Goal: Task Accomplishment & Management: Use online tool/utility

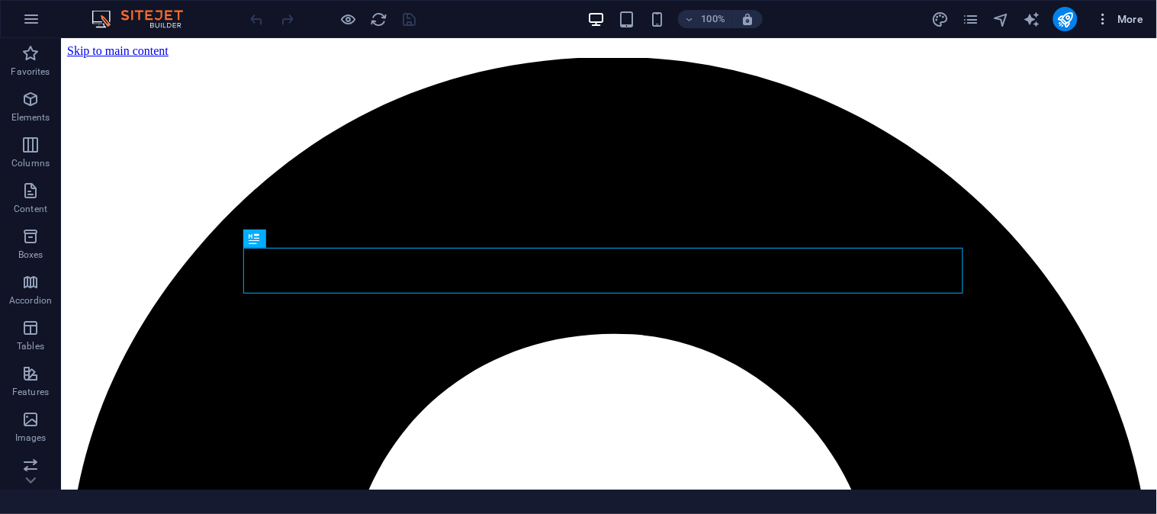
click at [1109, 14] on icon "button" at bounding box center [1103, 18] width 15 height 15
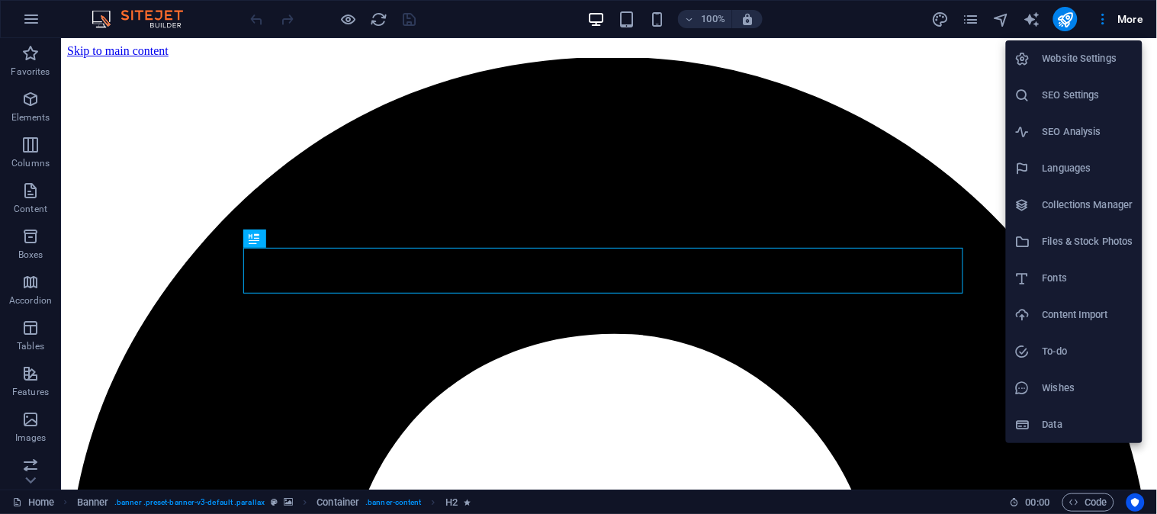
click at [1081, 58] on h6 "Website Settings" at bounding box center [1088, 59] width 91 height 18
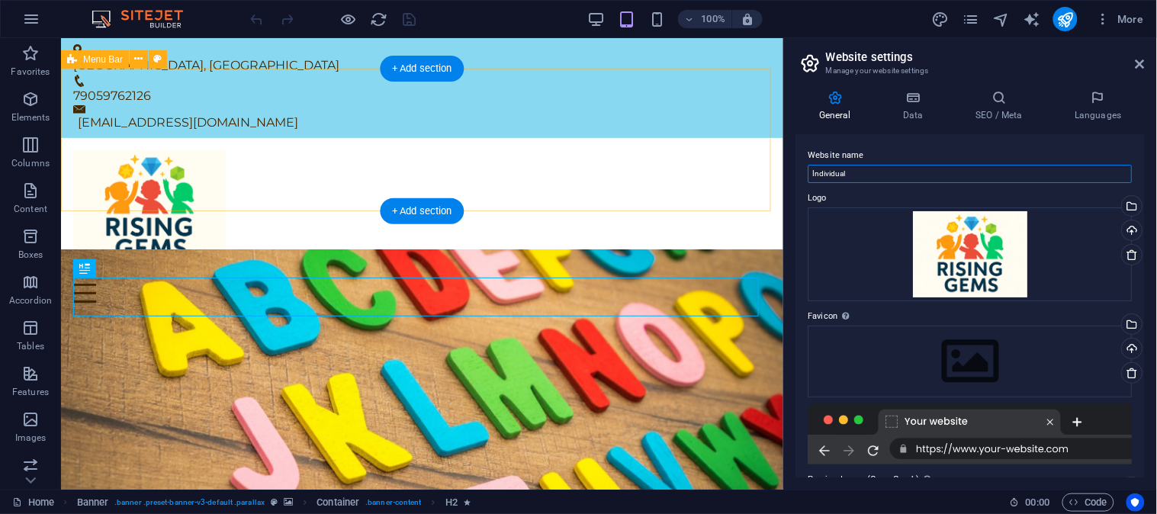
drag, startPoint x: 981, startPoint y: 205, endPoint x: 626, endPoint y: 185, distance: 355.3
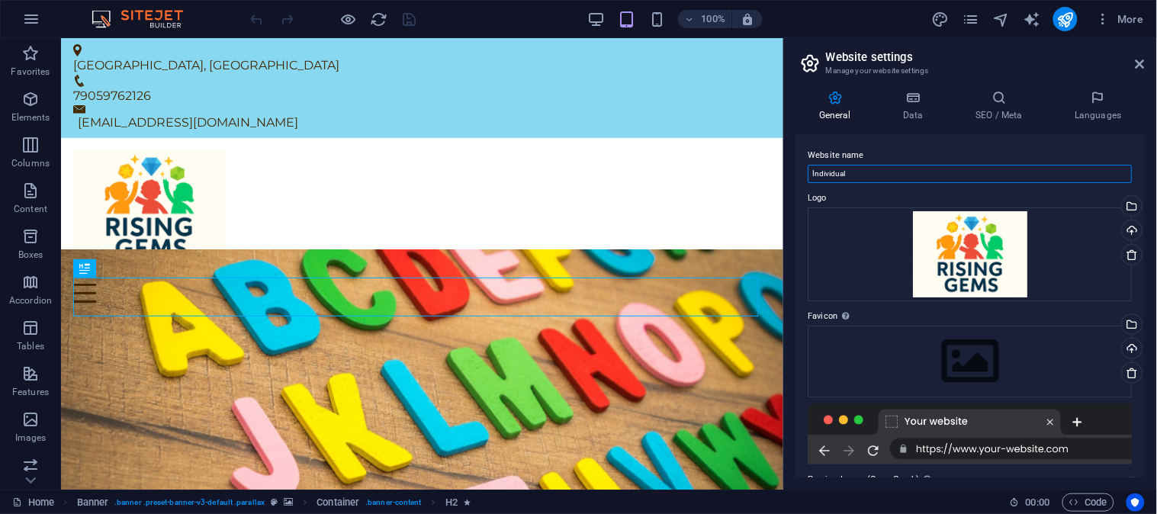
click at [868, 165] on input "Individual" at bounding box center [971, 174] width 324 height 18
click at [910, 166] on input "Individual" at bounding box center [971, 174] width 324 height 18
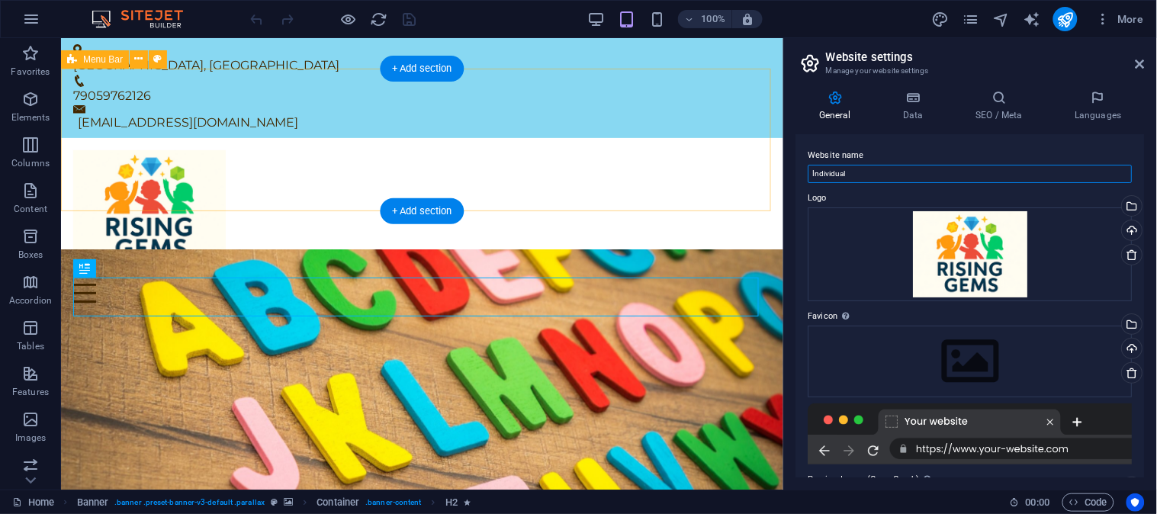
drag, startPoint x: 970, startPoint y: 203, endPoint x: 668, endPoint y: 178, distance: 302.4
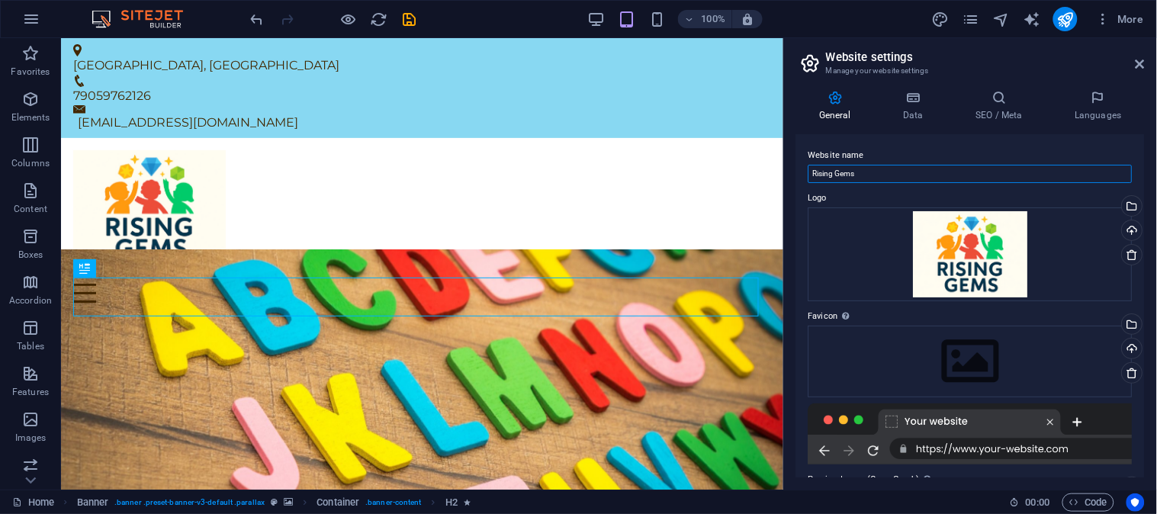
type input "Rising Gems"
click at [1144, 63] on icon at bounding box center [1140, 64] width 9 height 12
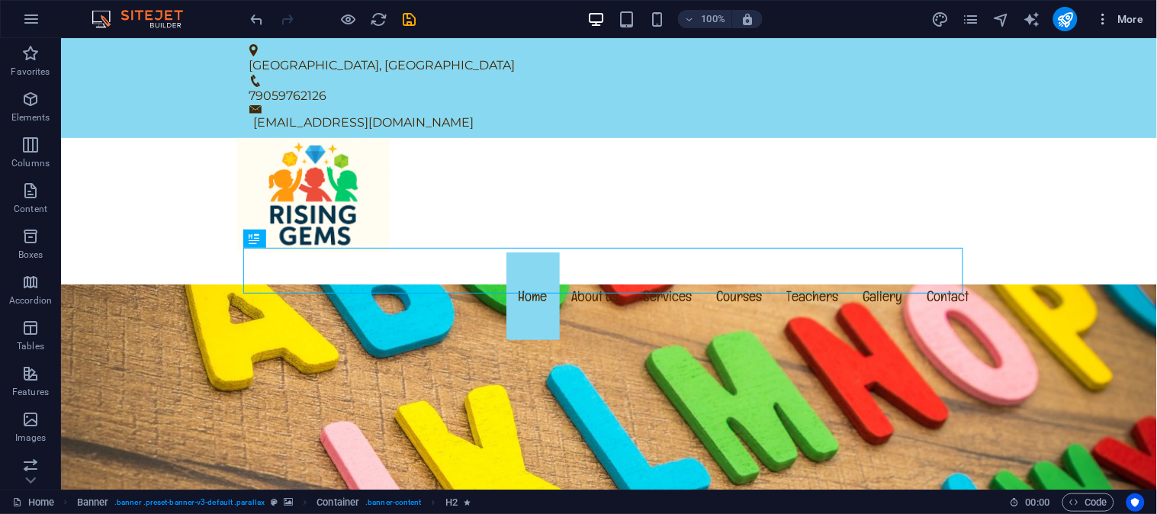
click at [1134, 19] on span "More" at bounding box center [1120, 18] width 48 height 15
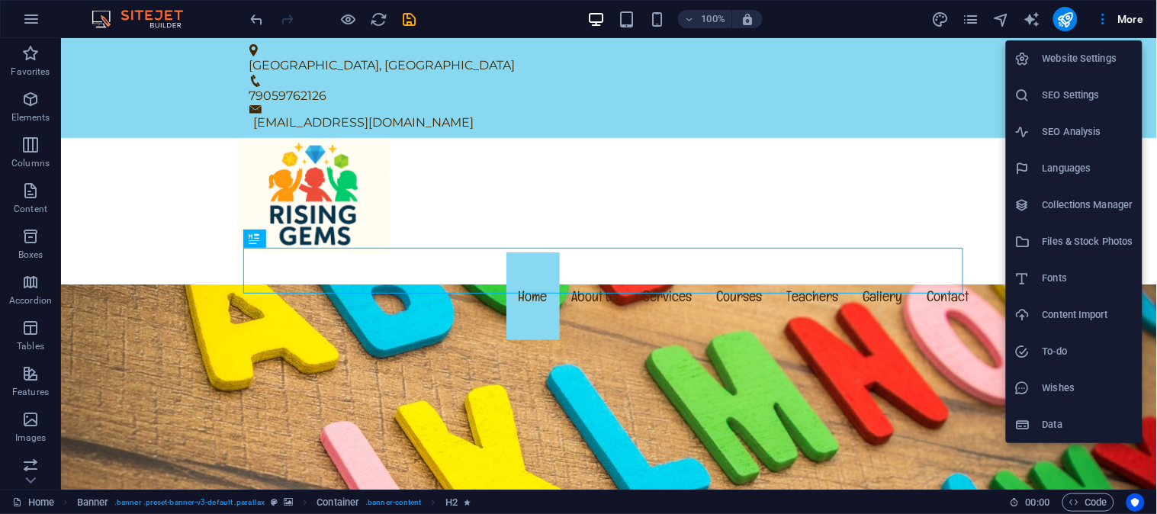
click at [1077, 54] on h6 "Website Settings" at bounding box center [1088, 59] width 91 height 18
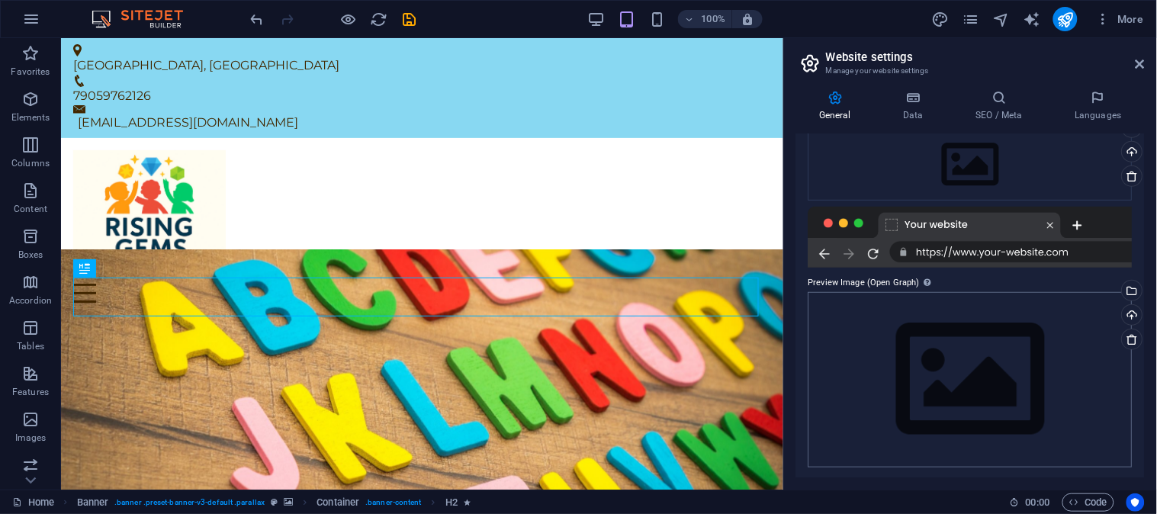
scroll to position [198, 0]
click at [954, 341] on div "Drag files here, click to choose files or select files from Files or our free s…" at bounding box center [971, 378] width 324 height 175
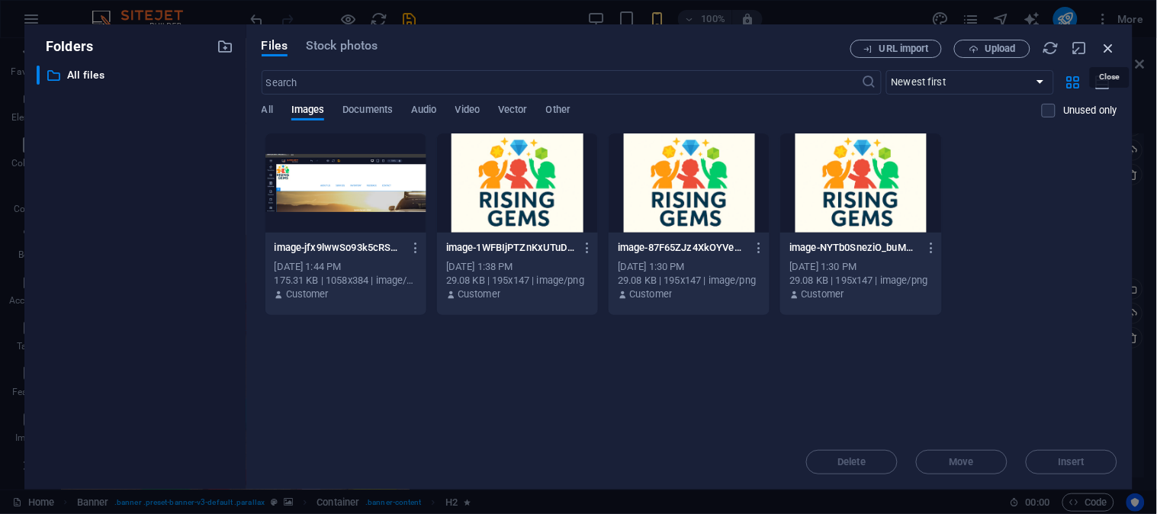
click at [1109, 50] on icon "button" at bounding box center [1109, 48] width 17 height 17
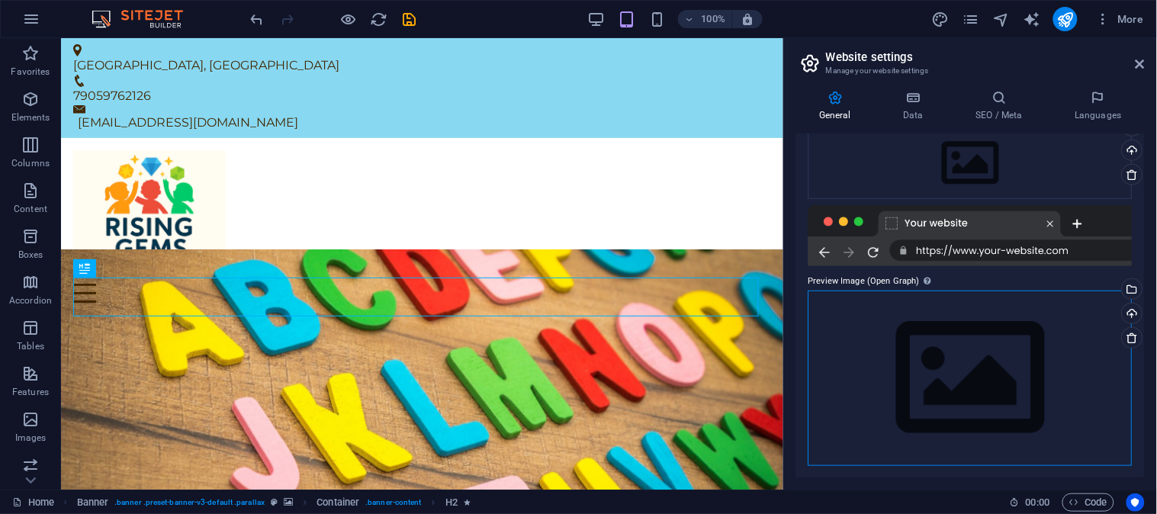
click at [997, 347] on div "Drag files here, click to choose files or select files from Files or our free s…" at bounding box center [971, 378] width 324 height 175
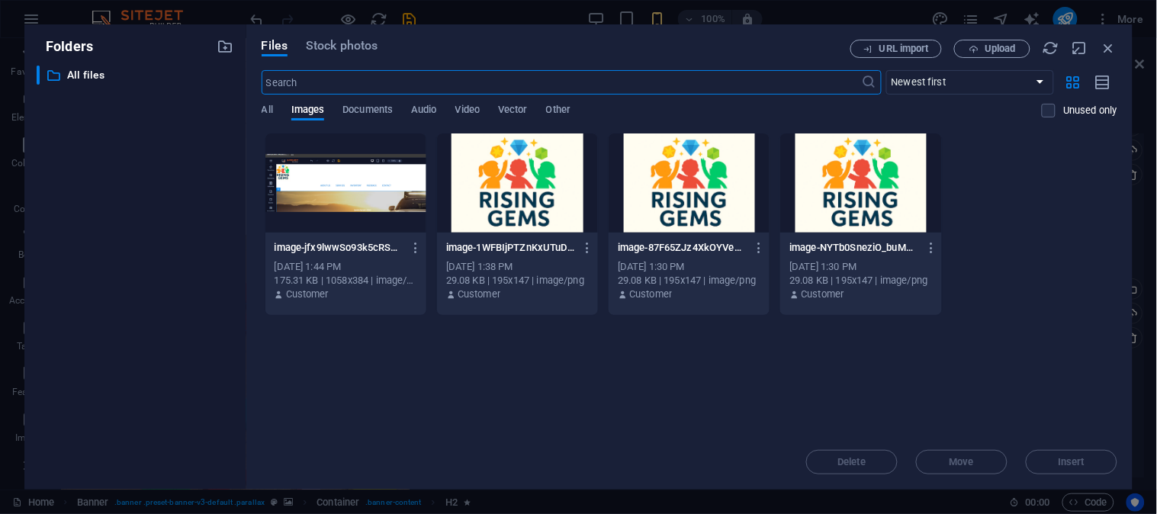
click at [826, 201] on div at bounding box center [860, 183] width 161 height 99
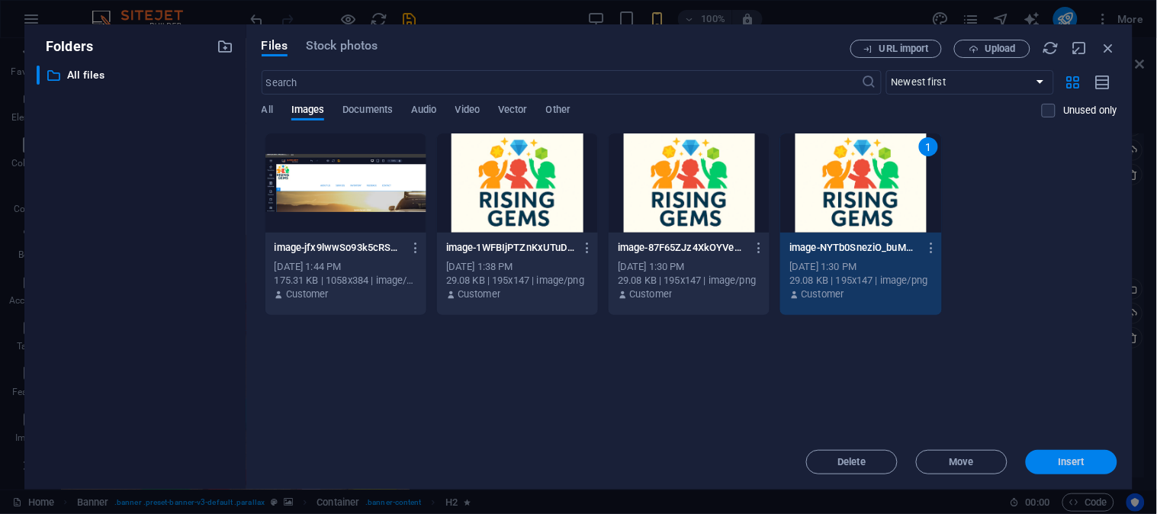
click at [1069, 455] on button "Insert" at bounding box center [1072, 462] width 92 height 24
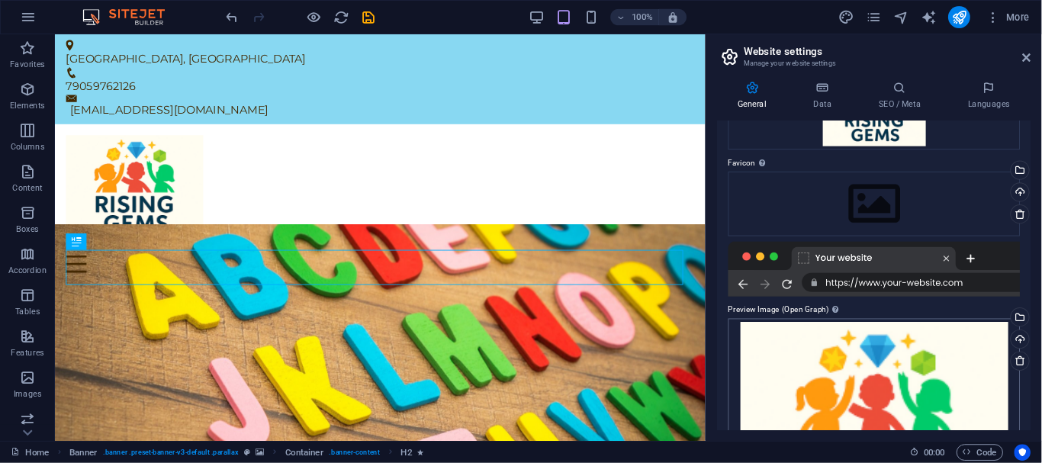
scroll to position [0, 0]
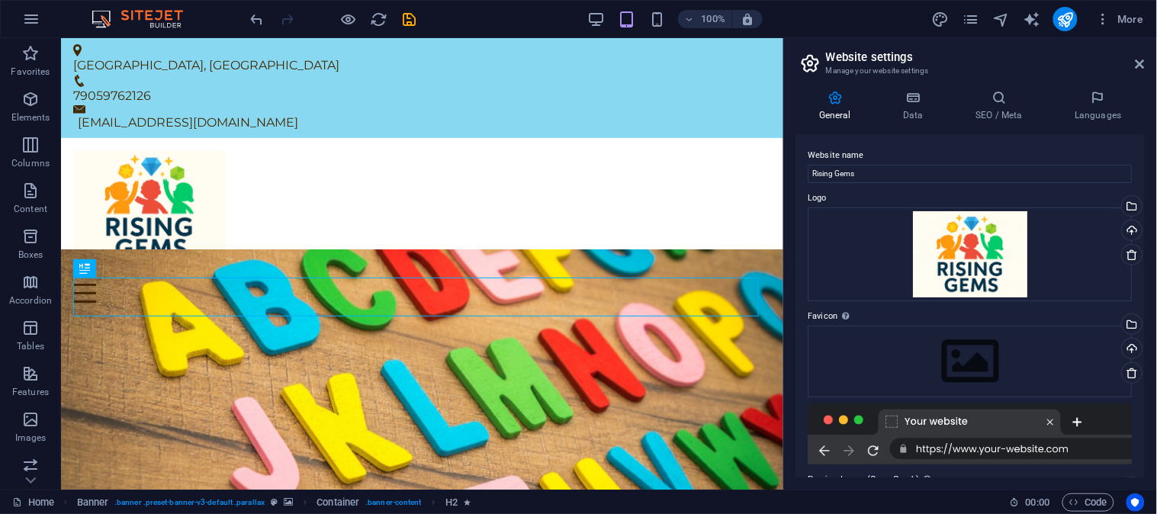
click at [1145, 56] on h2 "Website settings" at bounding box center [985, 57] width 319 height 14
click at [1136, 66] on icon at bounding box center [1140, 64] width 9 height 12
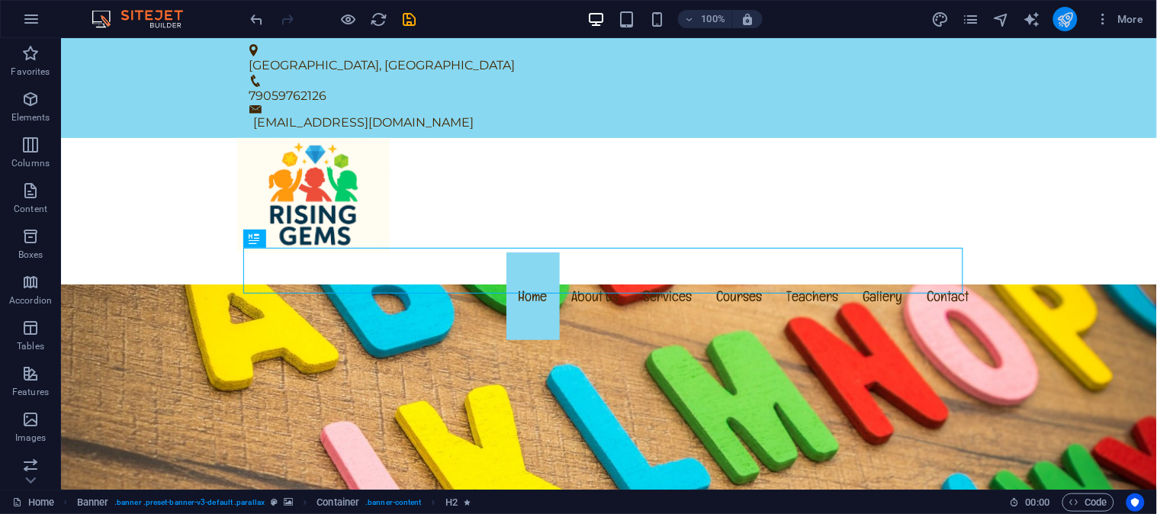
click at [1069, 13] on icon "publish" at bounding box center [1066, 20] width 18 height 18
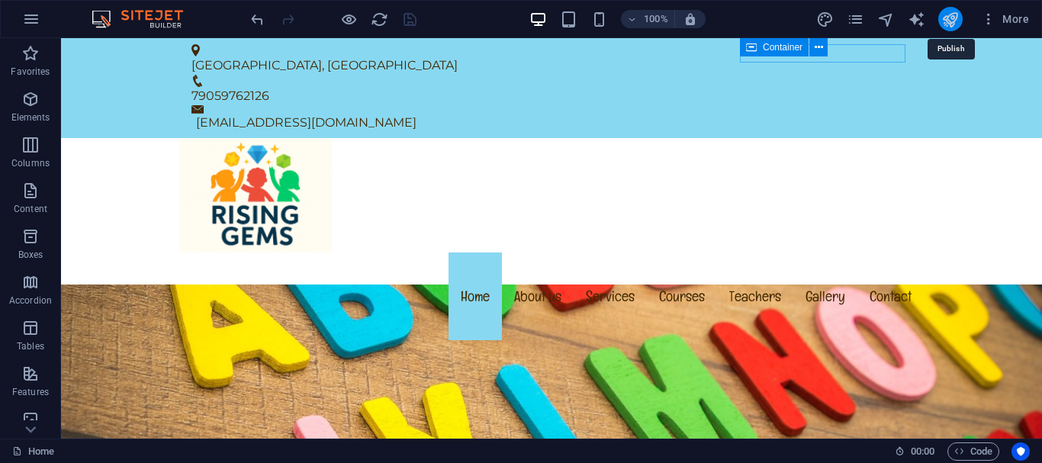
click at [951, 18] on icon "publish" at bounding box center [950, 20] width 18 height 18
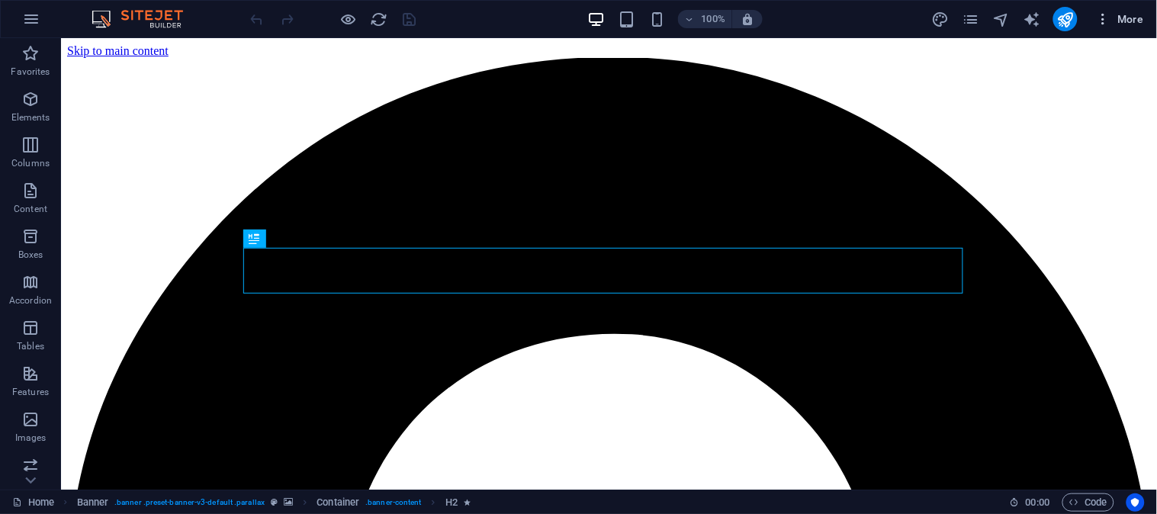
click at [1041, 15] on icon "button" at bounding box center [1103, 18] width 15 height 15
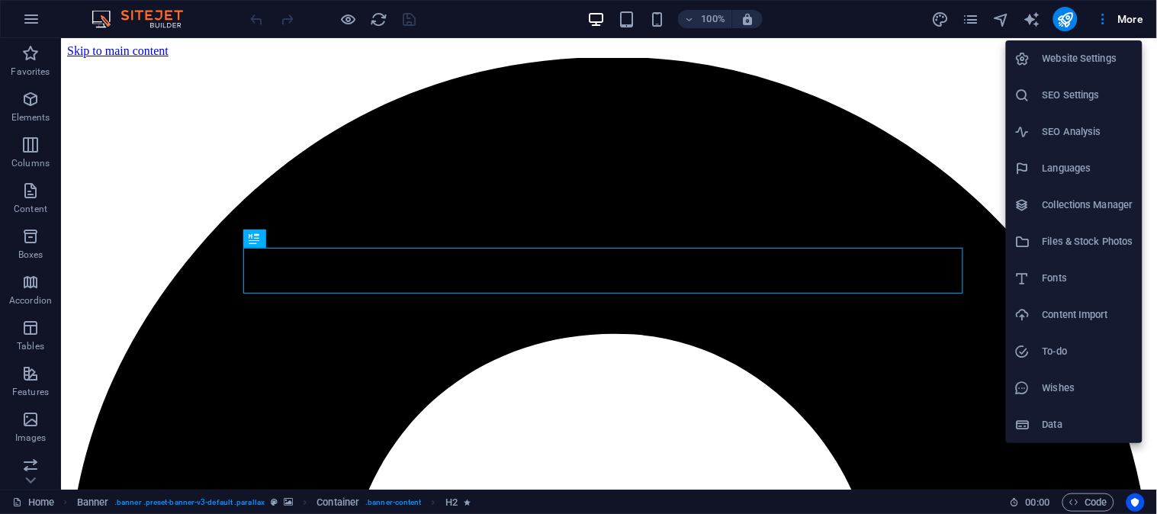
click at [1041, 55] on h6 "Website Settings" at bounding box center [1088, 59] width 91 height 18
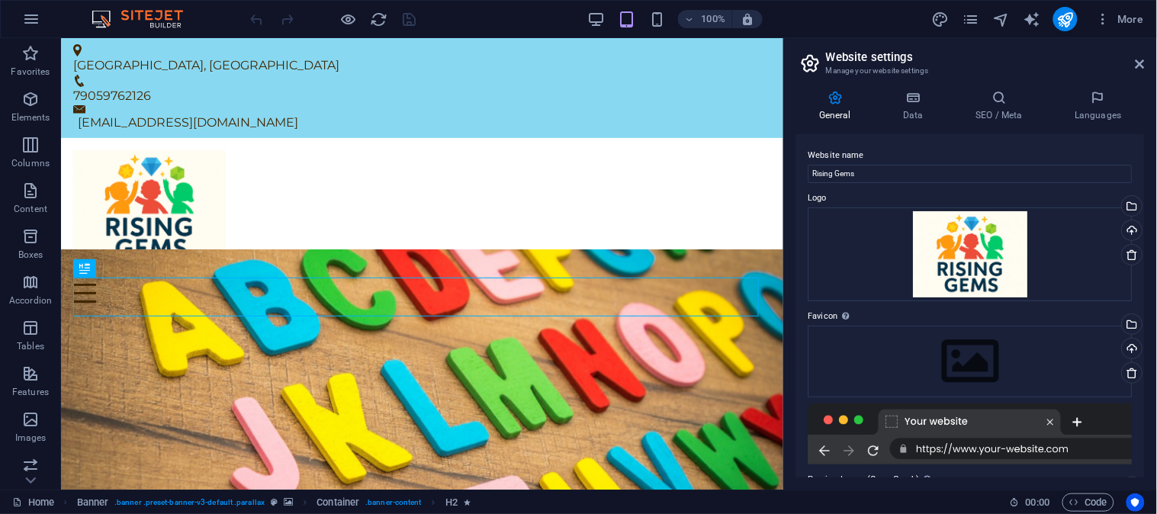
click at [1041, 56] on h2 "Website settings" at bounding box center [985, 57] width 319 height 14
click at [1041, 67] on icon at bounding box center [1140, 64] width 9 height 12
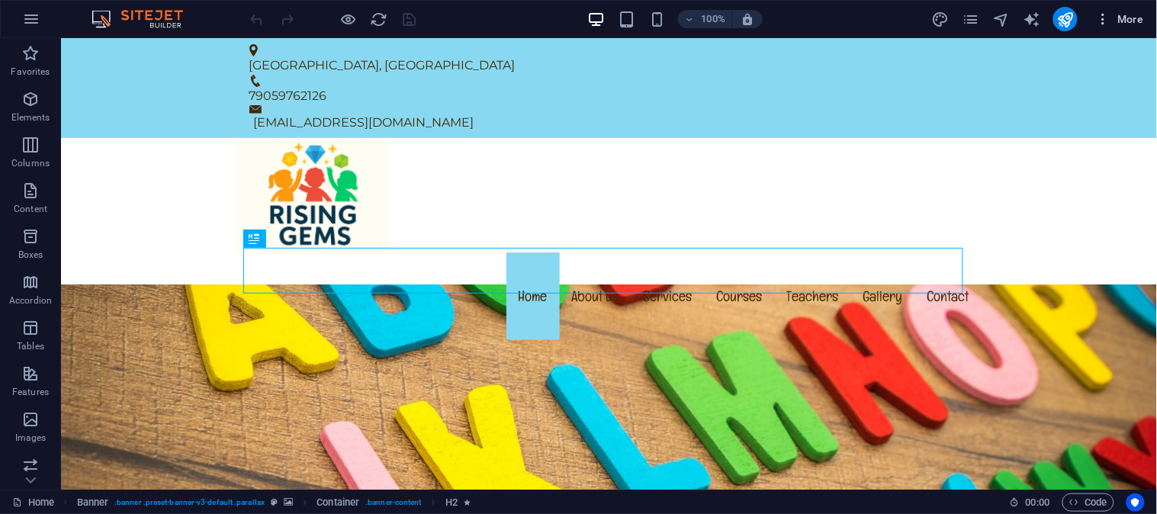
click at [1041, 23] on span "More" at bounding box center [1120, 18] width 48 height 15
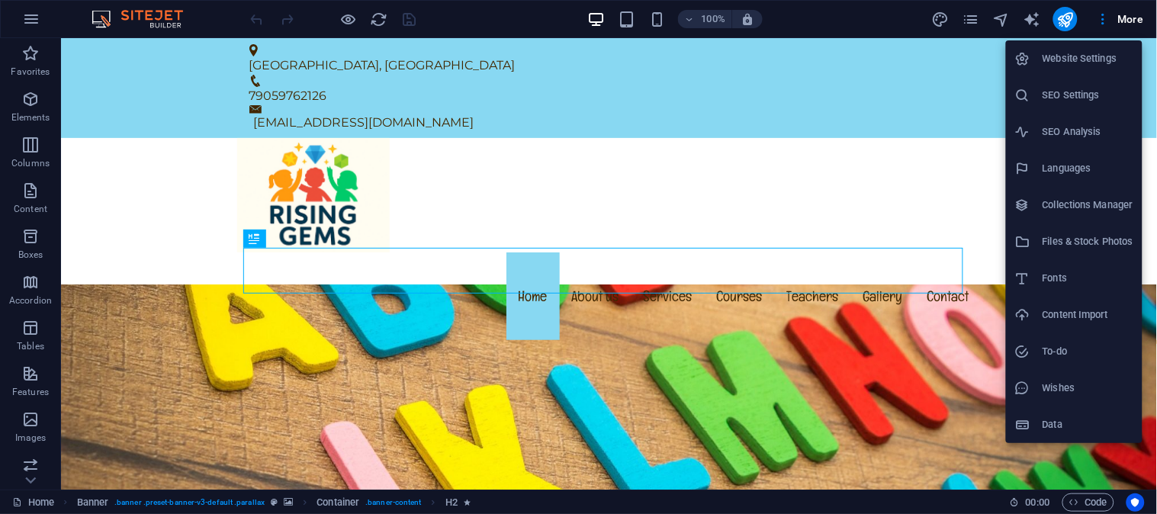
click at [1041, 54] on h6 "Website Settings" at bounding box center [1088, 59] width 91 height 18
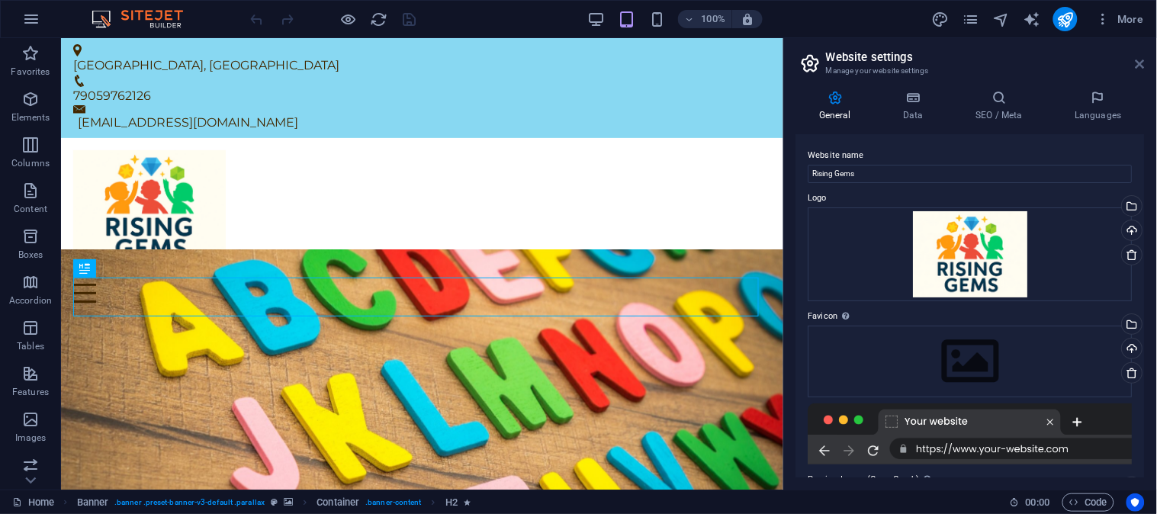
click at [1041, 60] on icon at bounding box center [1140, 64] width 9 height 12
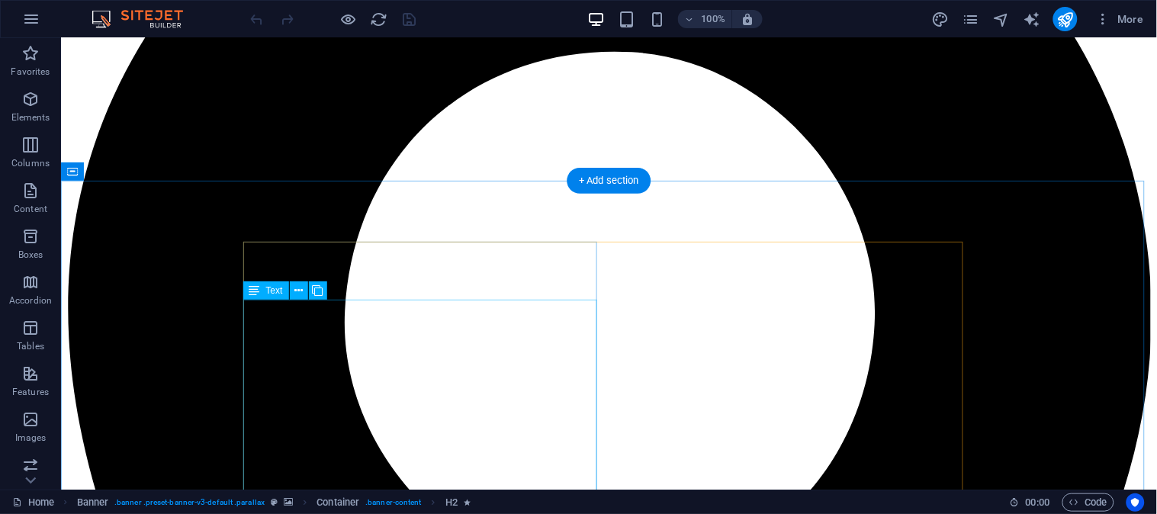
scroll to position [423, 0]
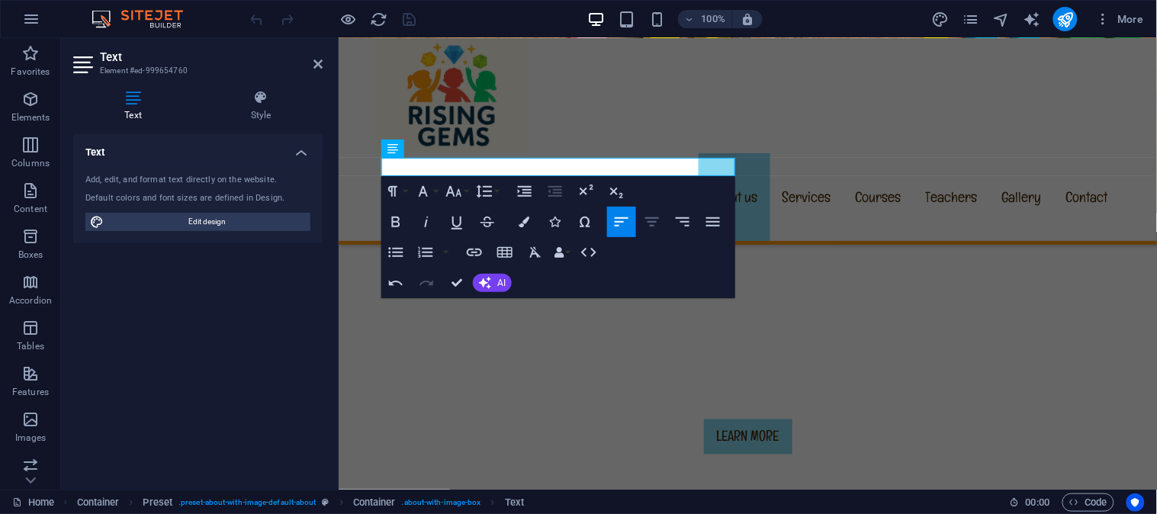
scroll to position [504, 0]
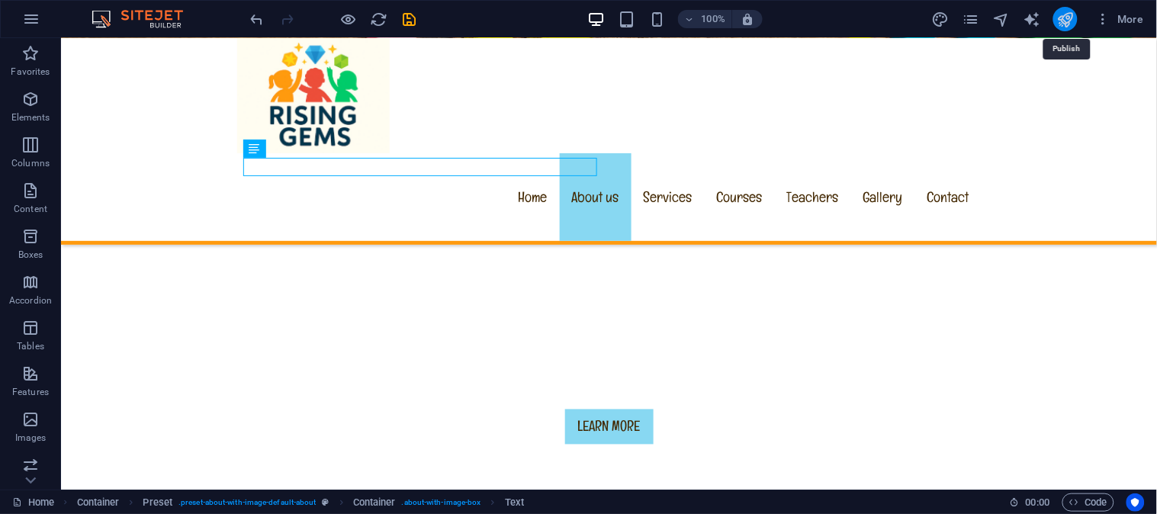
click at [1066, 24] on icon "publish" at bounding box center [1066, 20] width 18 height 18
checkbox input "false"
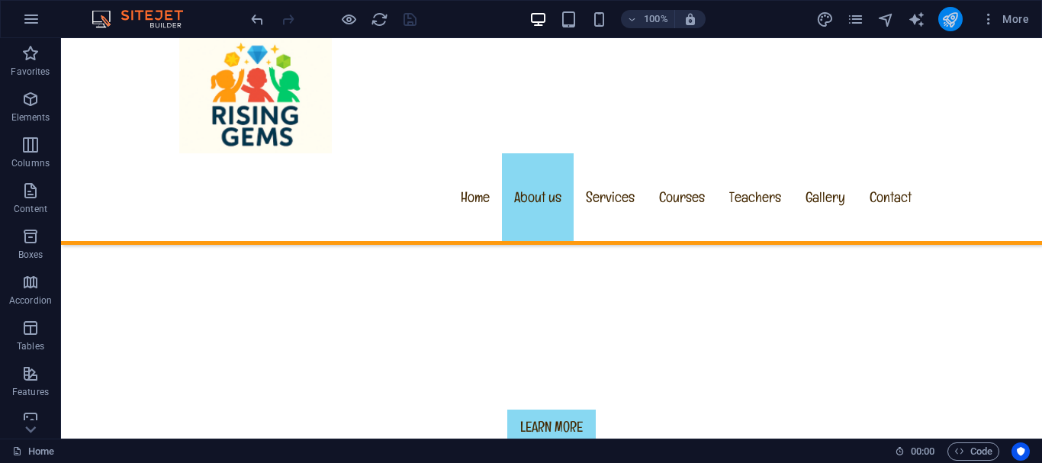
scroll to position [505, 0]
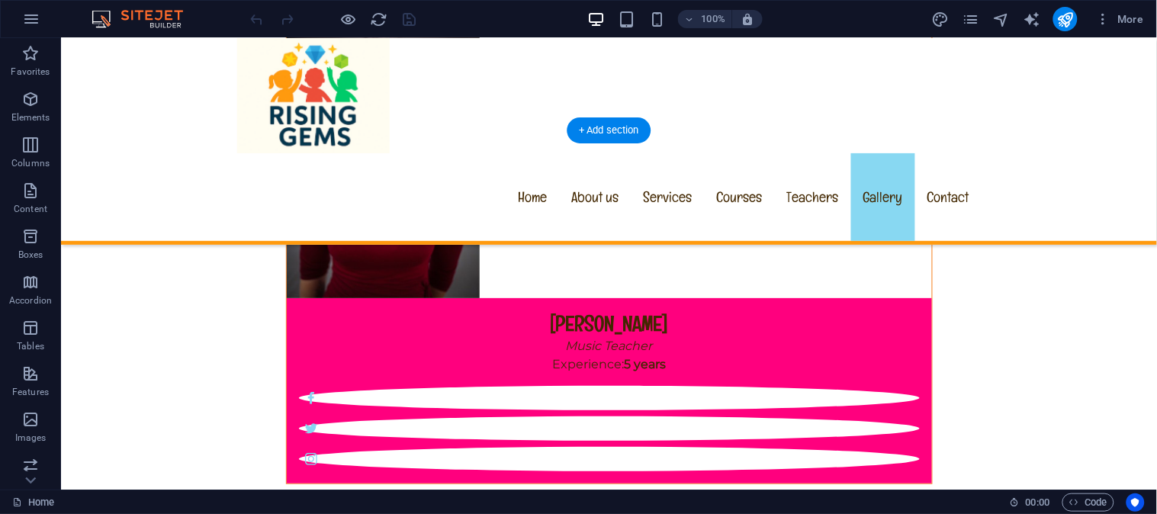
scroll to position [13374, 0]
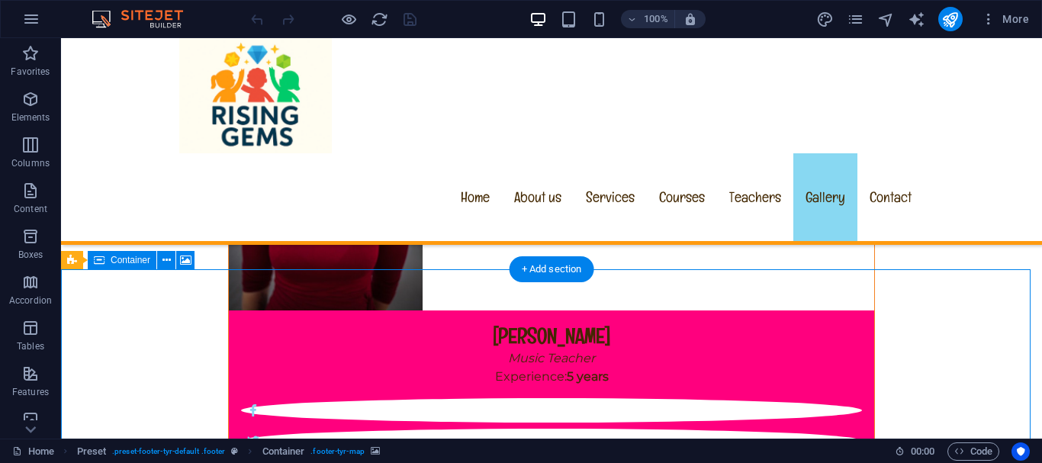
scroll to position [13362, 0]
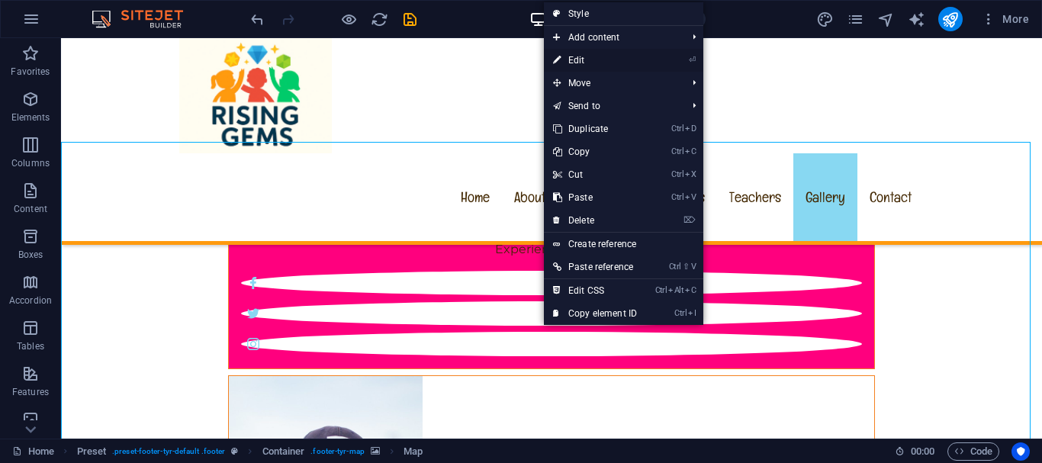
click at [613, 61] on link "⏎ Edit" at bounding box center [595, 60] width 102 height 23
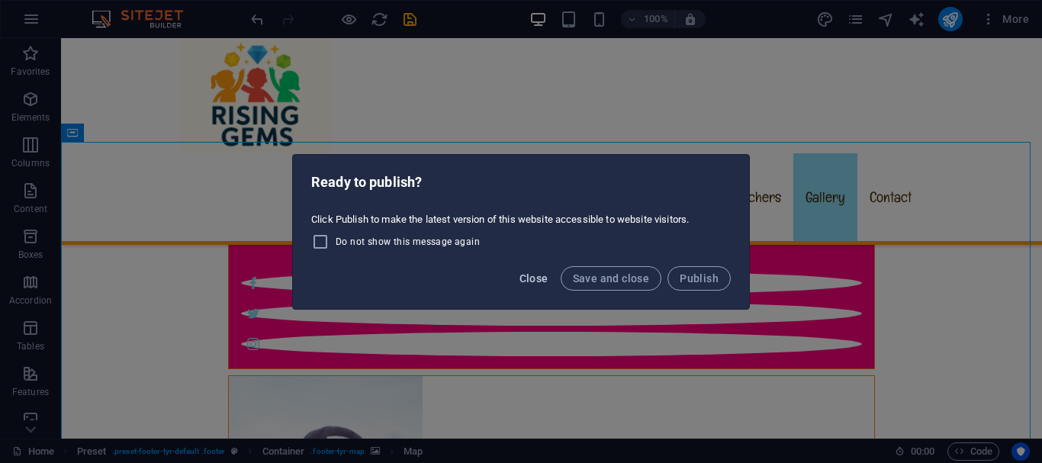
click at [519, 276] on button "Close" at bounding box center [533, 278] width 41 height 24
